Goal: Task Accomplishment & Management: Use online tool/utility

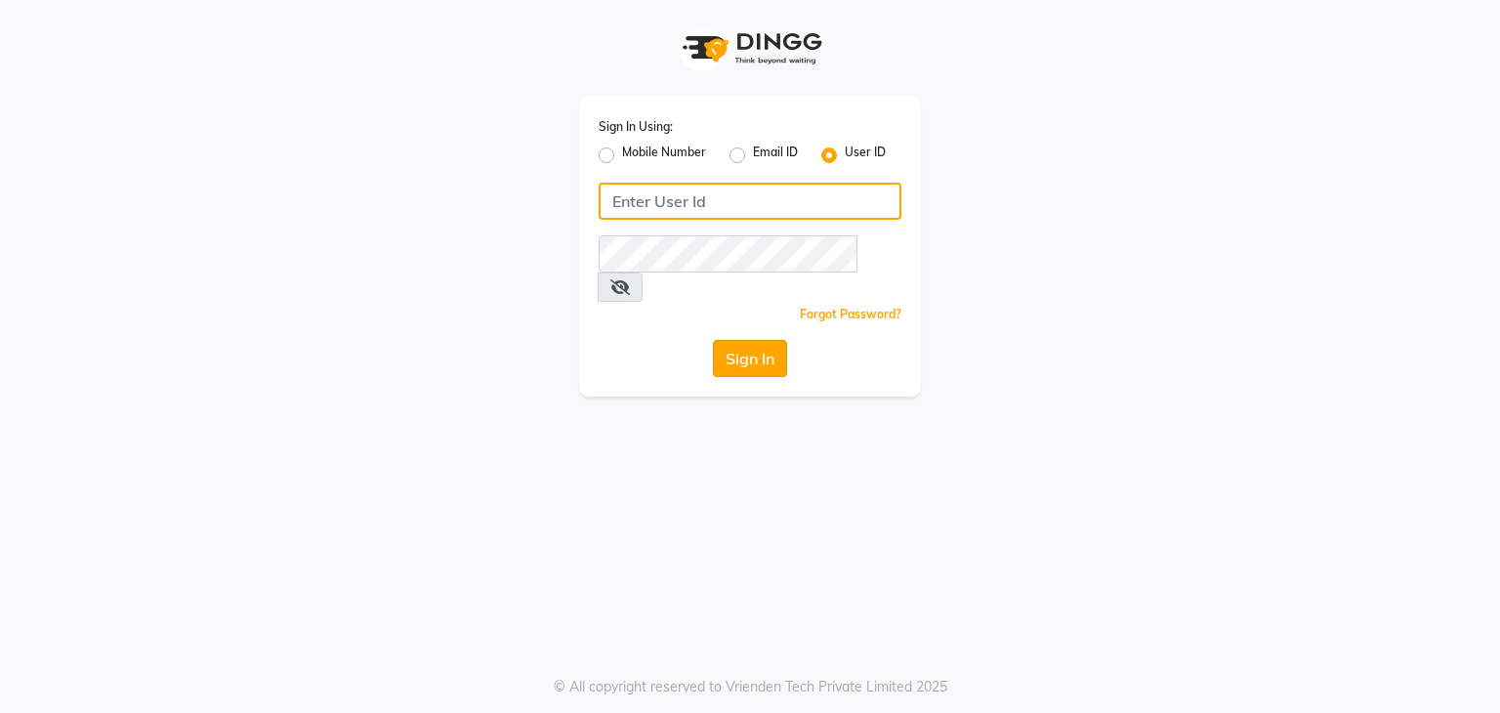
type input "shradzzzstudio"
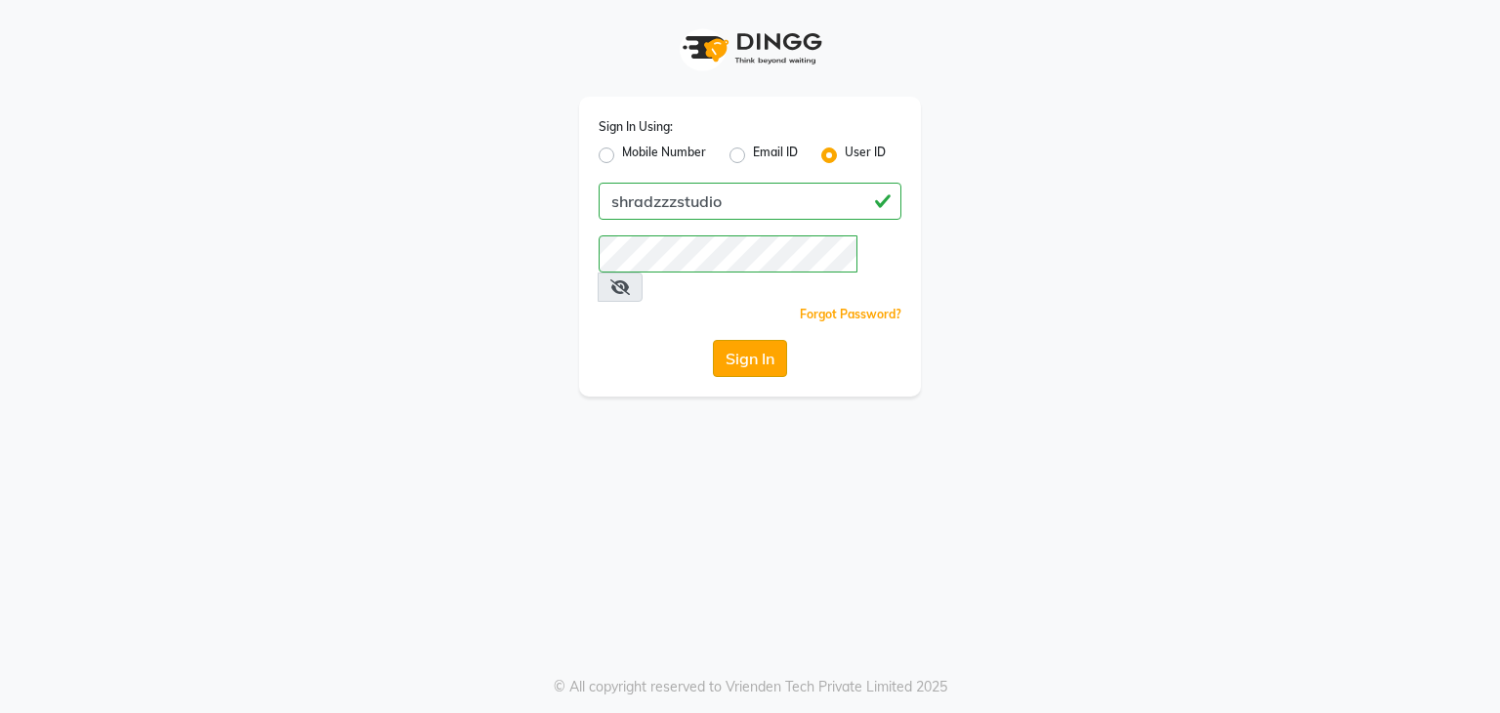
click at [766, 340] on button "Sign In" at bounding box center [750, 358] width 74 height 37
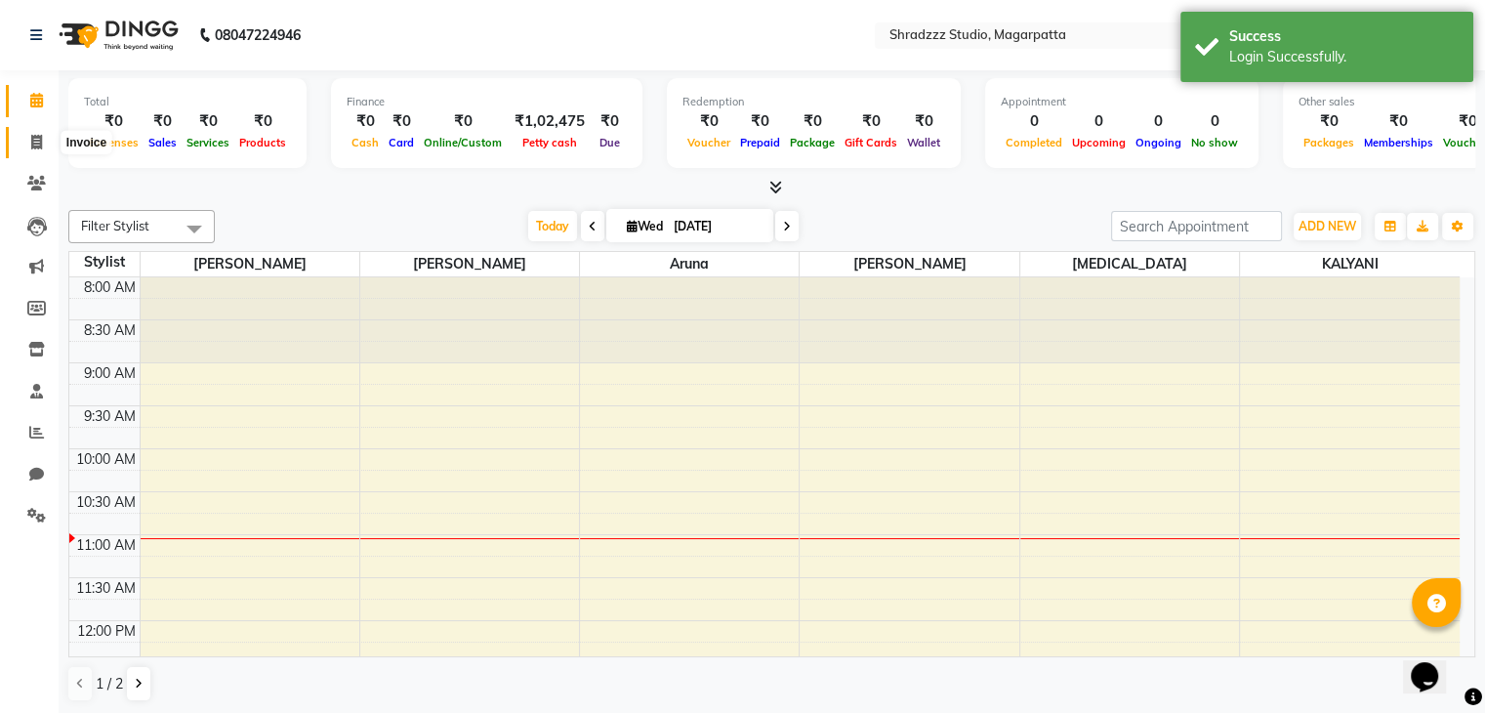
click at [39, 142] on icon at bounding box center [36, 142] width 11 height 15
select select "4544"
select select "service"
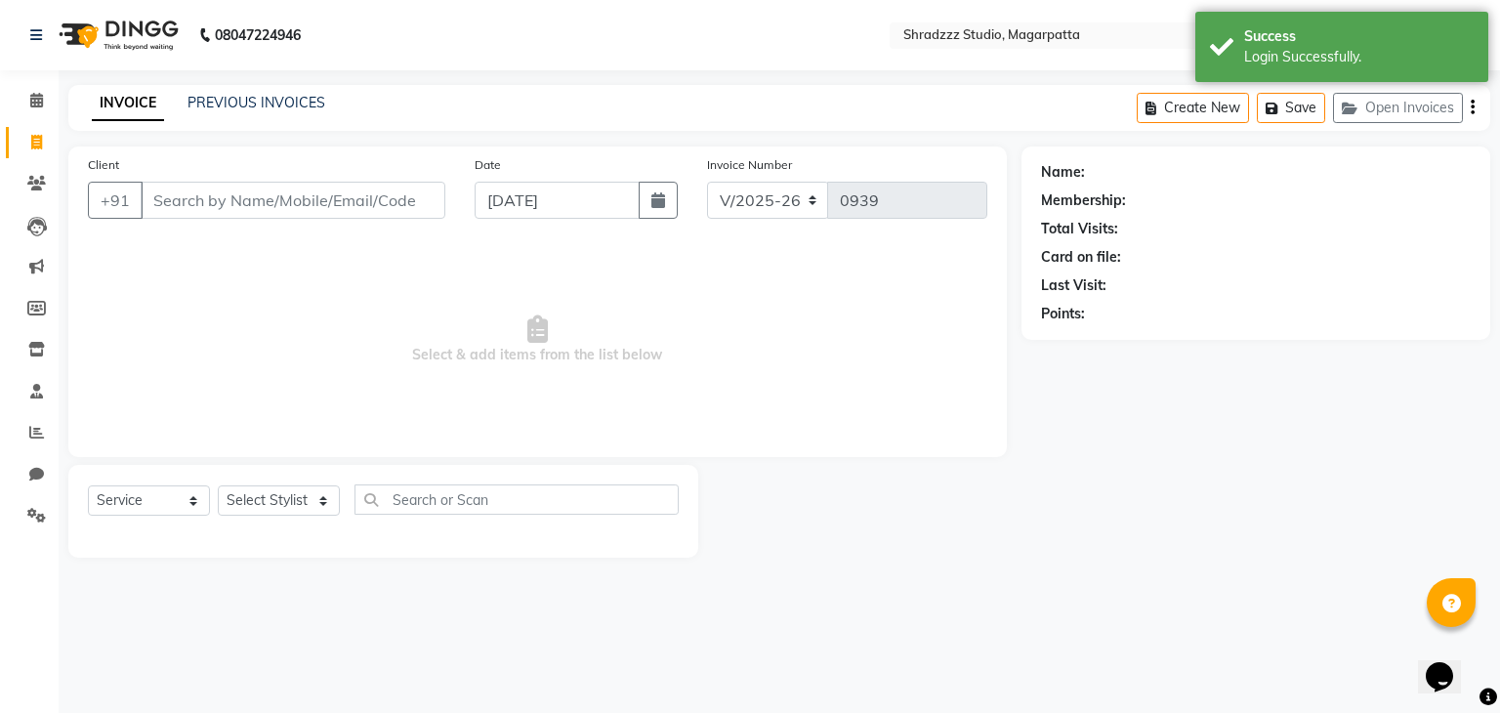
click at [286, 205] on input "Client" at bounding box center [293, 200] width 305 height 37
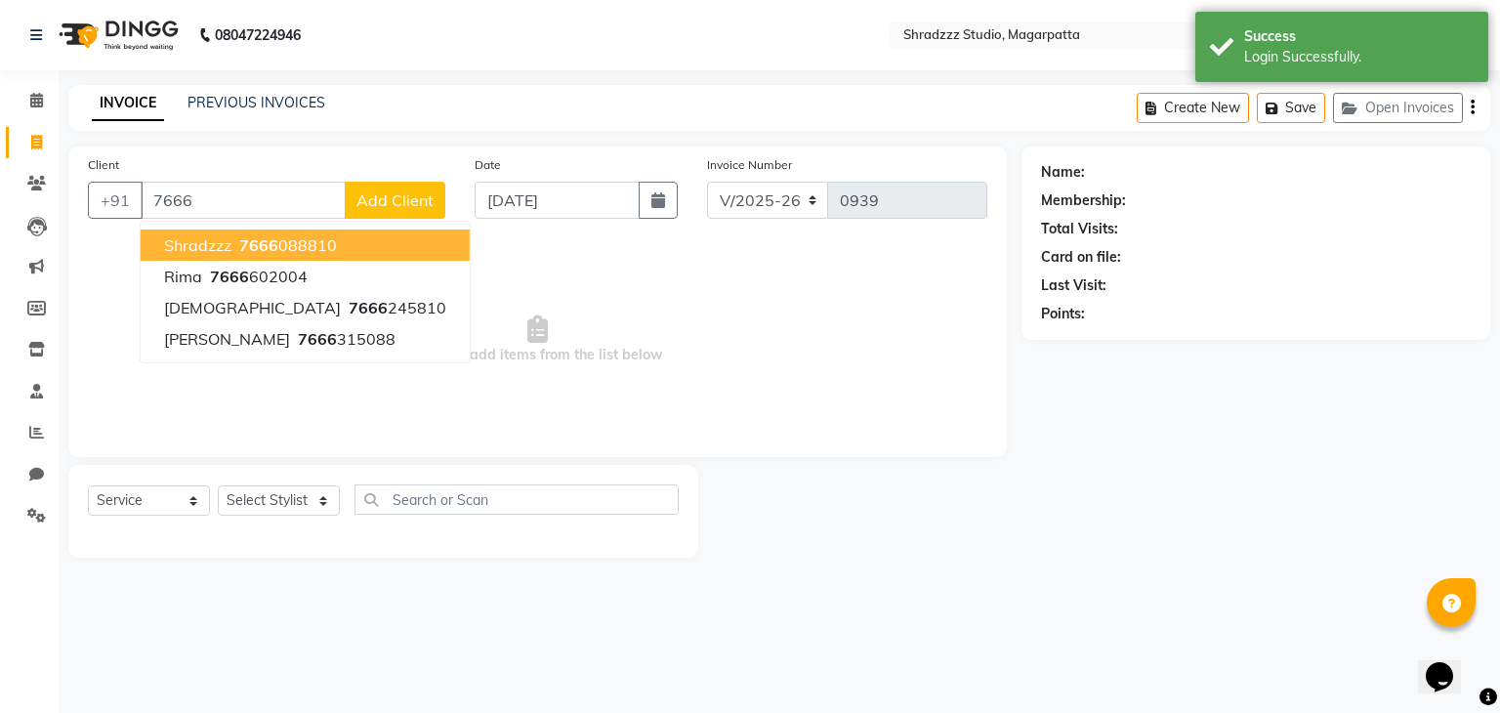
click at [237, 249] on ngb-highlight "7666 088810" at bounding box center [286, 245] width 102 height 20
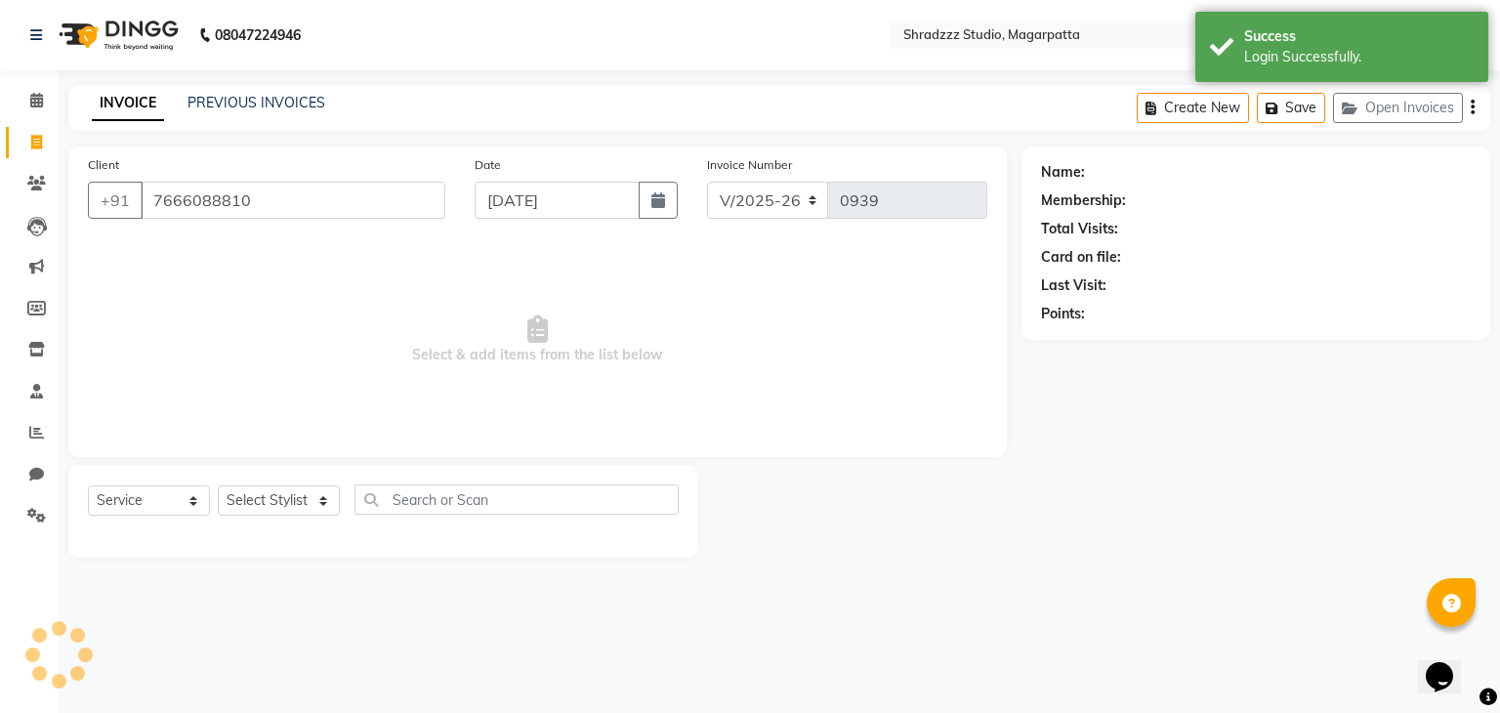
type input "7666088810"
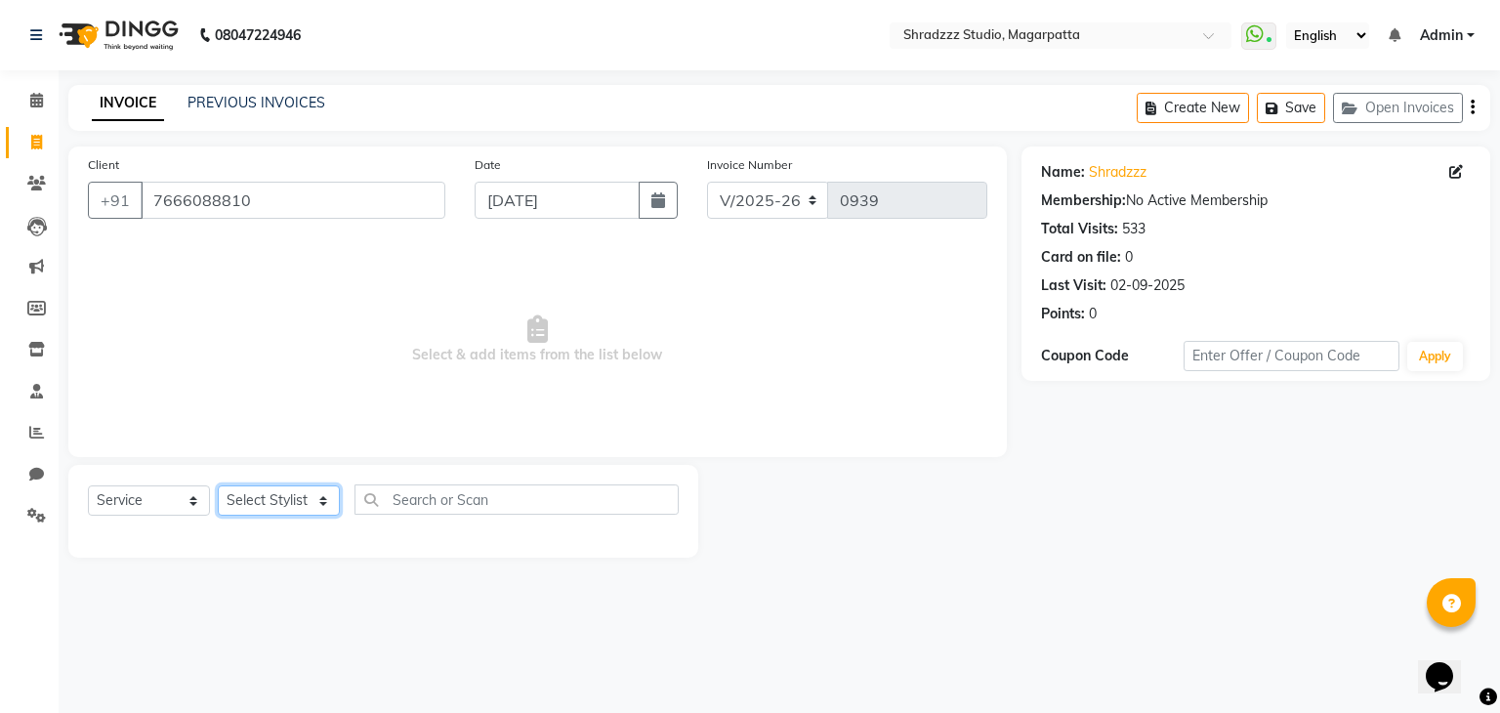
click at [297, 503] on select "Select Stylist [PERSON_NAME] Manager [MEDICAL_DATA][PERSON_NAME] Sameer [PERSON…" at bounding box center [279, 500] width 122 height 30
select select "26213"
click at [218, 486] on select "Select Stylist [PERSON_NAME] Manager [MEDICAL_DATA][PERSON_NAME] Sameer [PERSON…" at bounding box center [279, 500] width 122 height 30
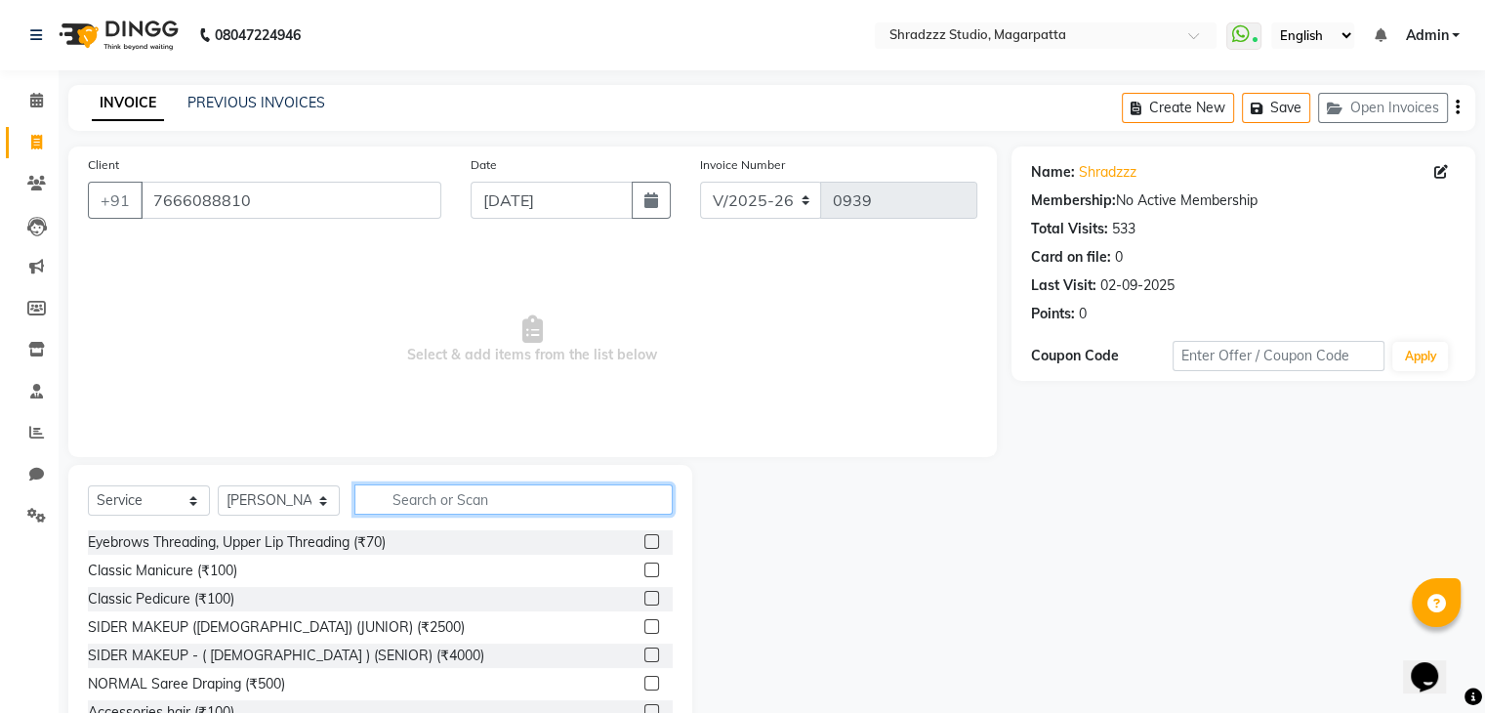
click at [536, 505] on input "text" at bounding box center [513, 499] width 318 height 30
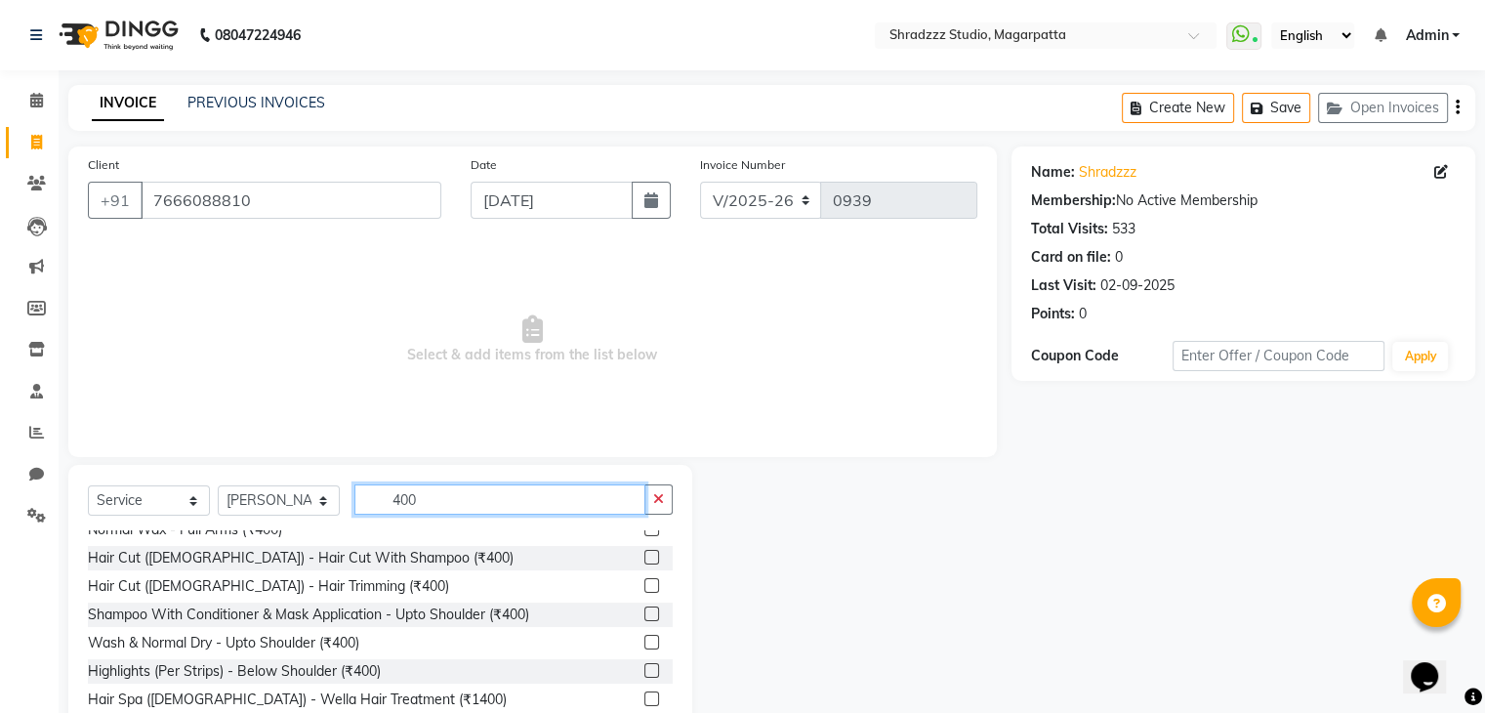
scroll to position [116, 0]
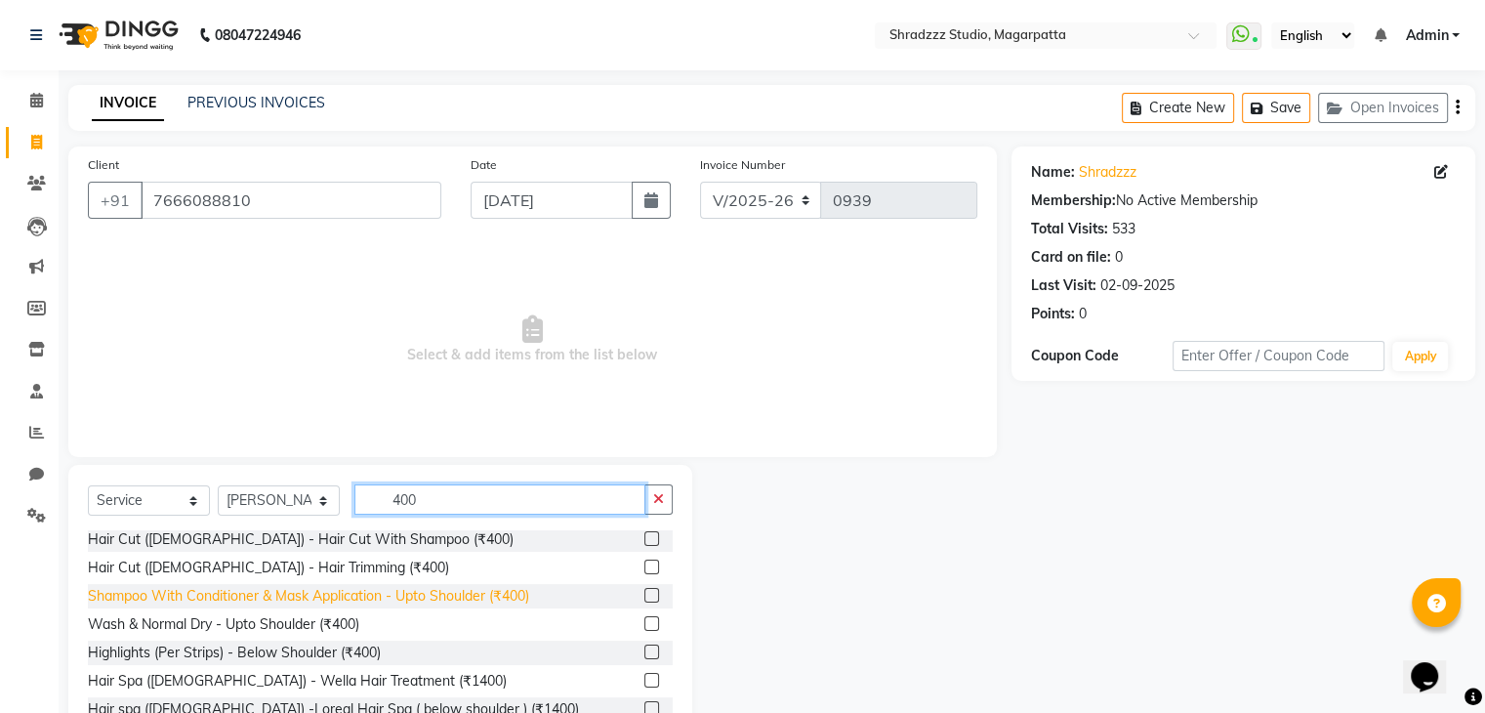
type input "400"
click at [185, 598] on div "Shampoo With Conditioner & Mask Application - Upto Shoulder (₹400)" at bounding box center [308, 596] width 441 height 21
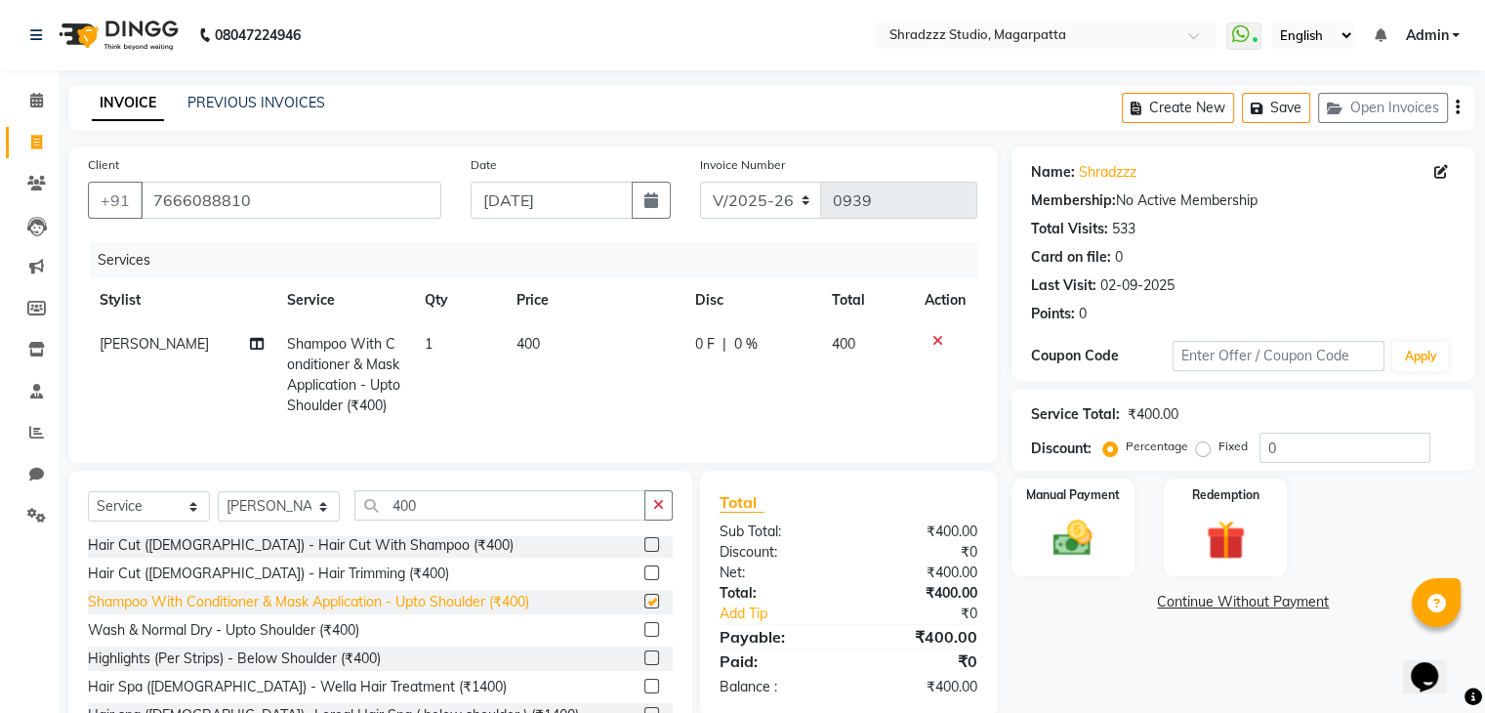
checkbox input "false"
click at [1066, 540] on img at bounding box center [1072, 539] width 65 height 47
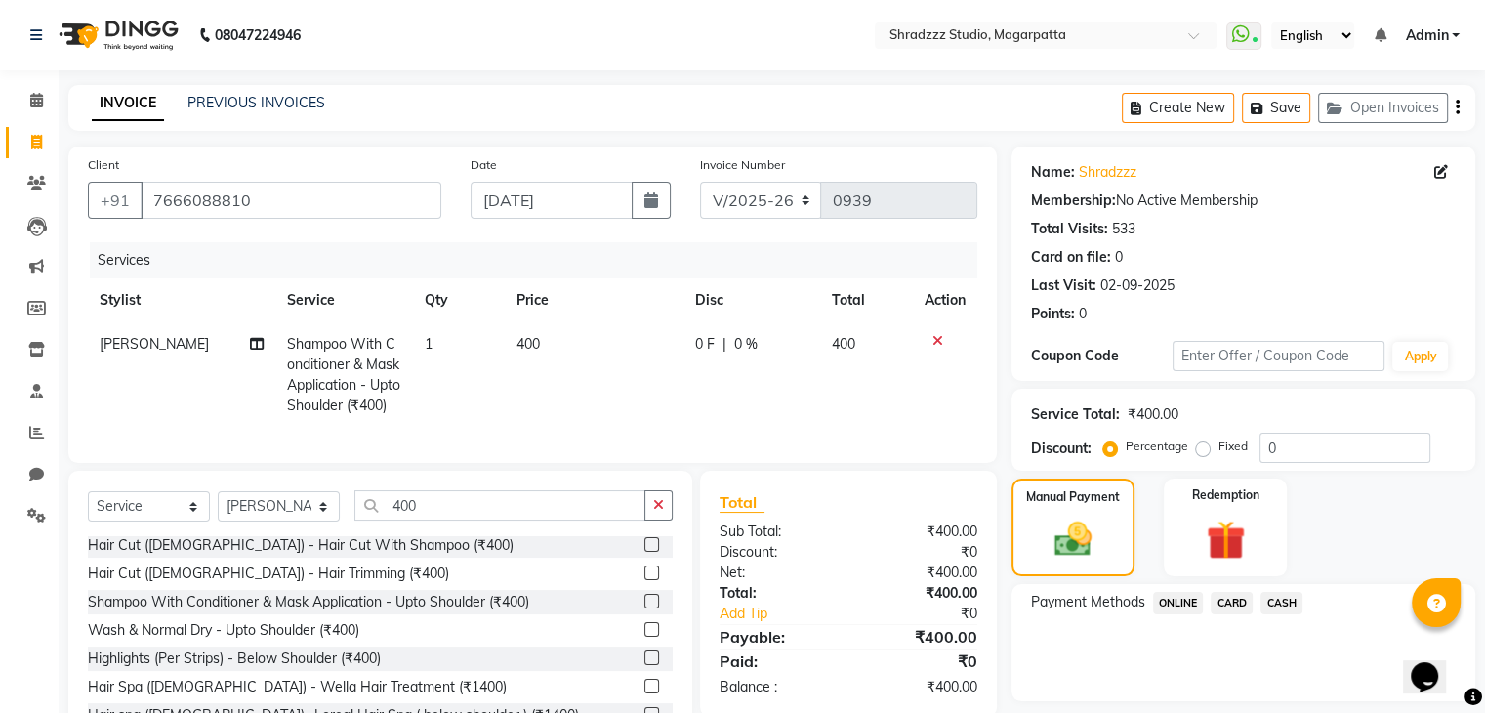
click at [1172, 599] on span "ONLINE" at bounding box center [1178, 603] width 51 height 22
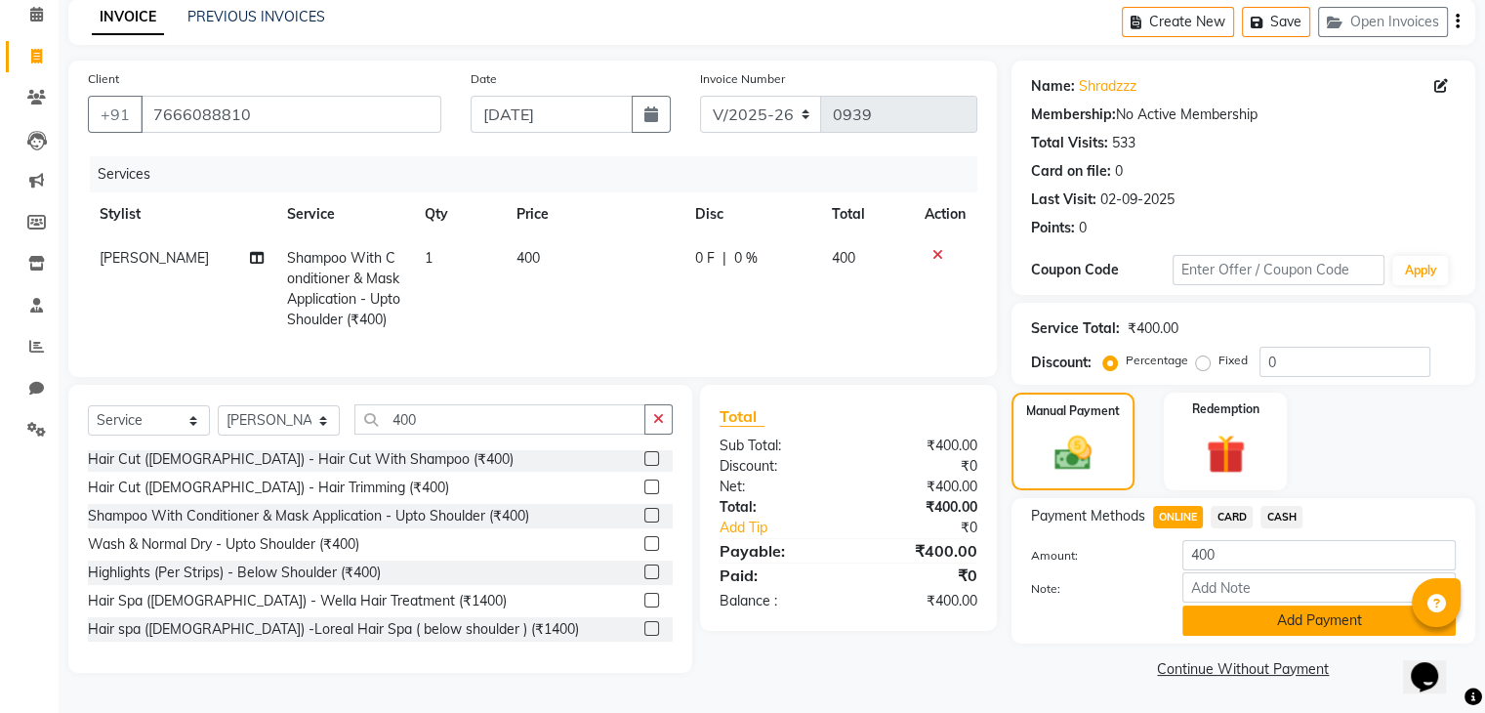
click at [1239, 607] on button "Add Payment" at bounding box center [1319, 620] width 273 height 30
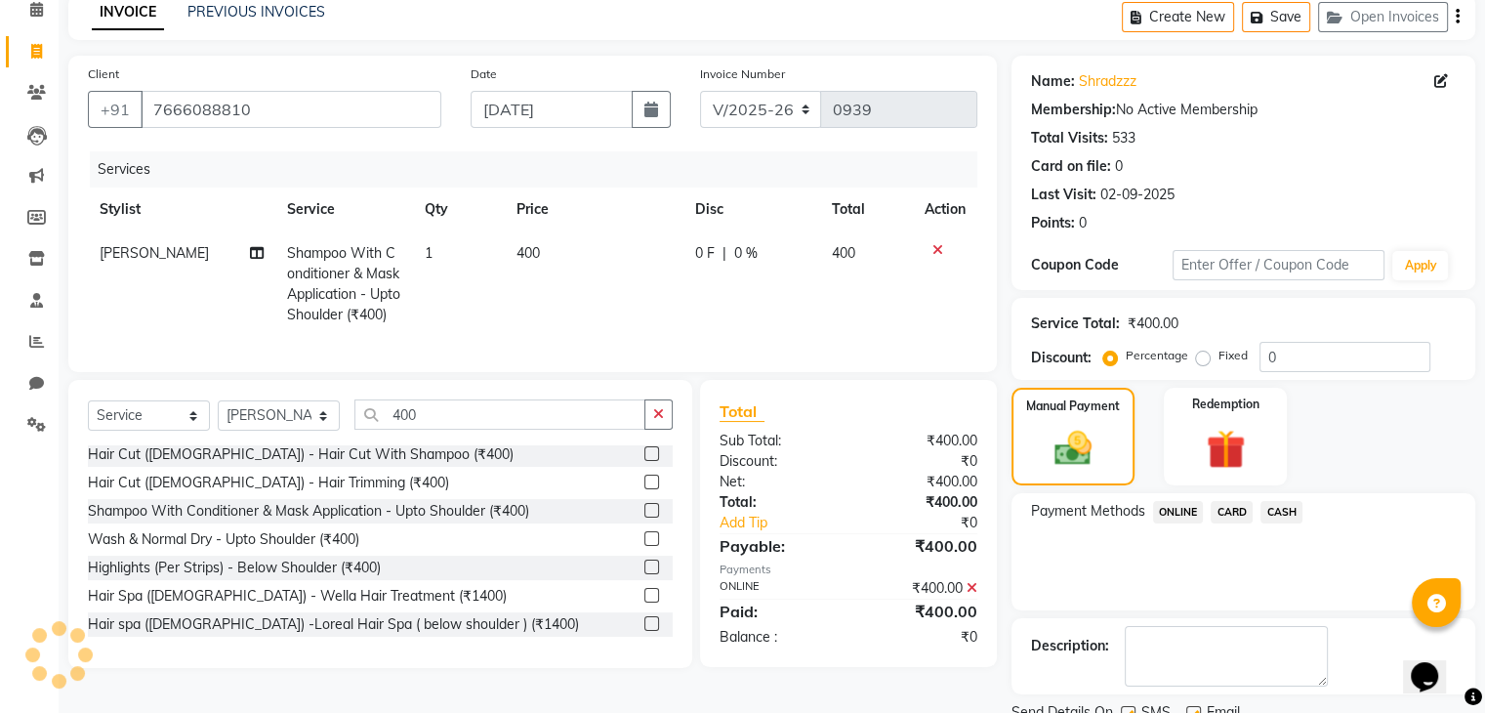
scroll to position [167, 0]
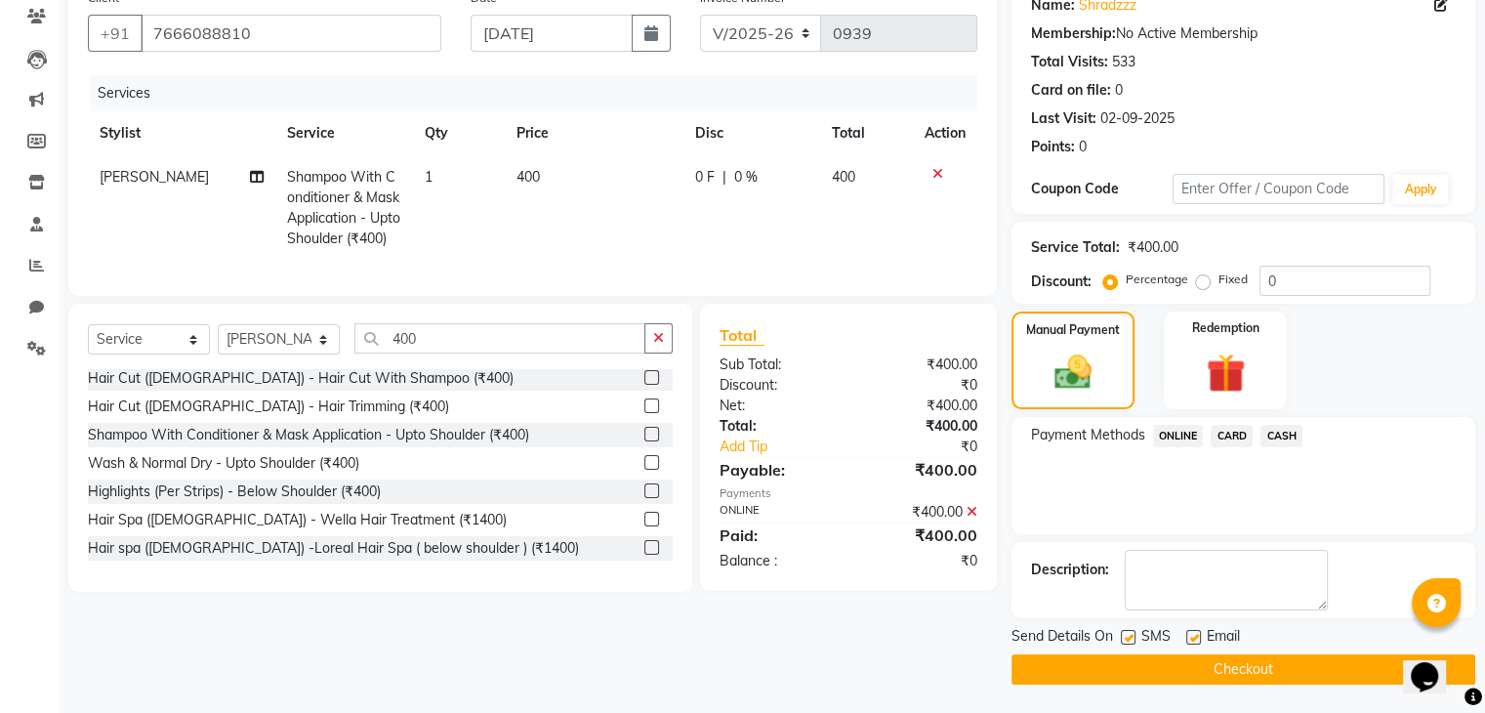
click at [1210, 674] on button "Checkout" at bounding box center [1244, 669] width 464 height 30
